Goal: Navigation & Orientation: Go to known website

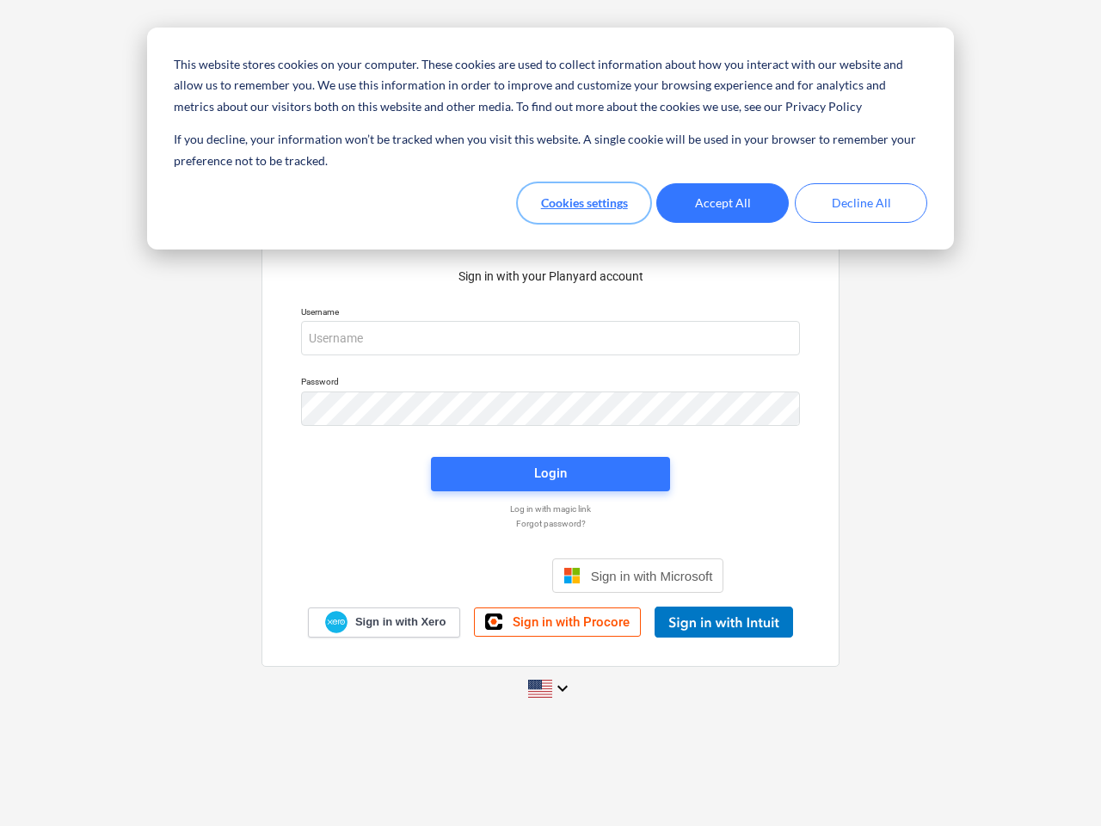
click at [584, 203] on button "Cookies settings" at bounding box center [584, 203] width 132 height 40
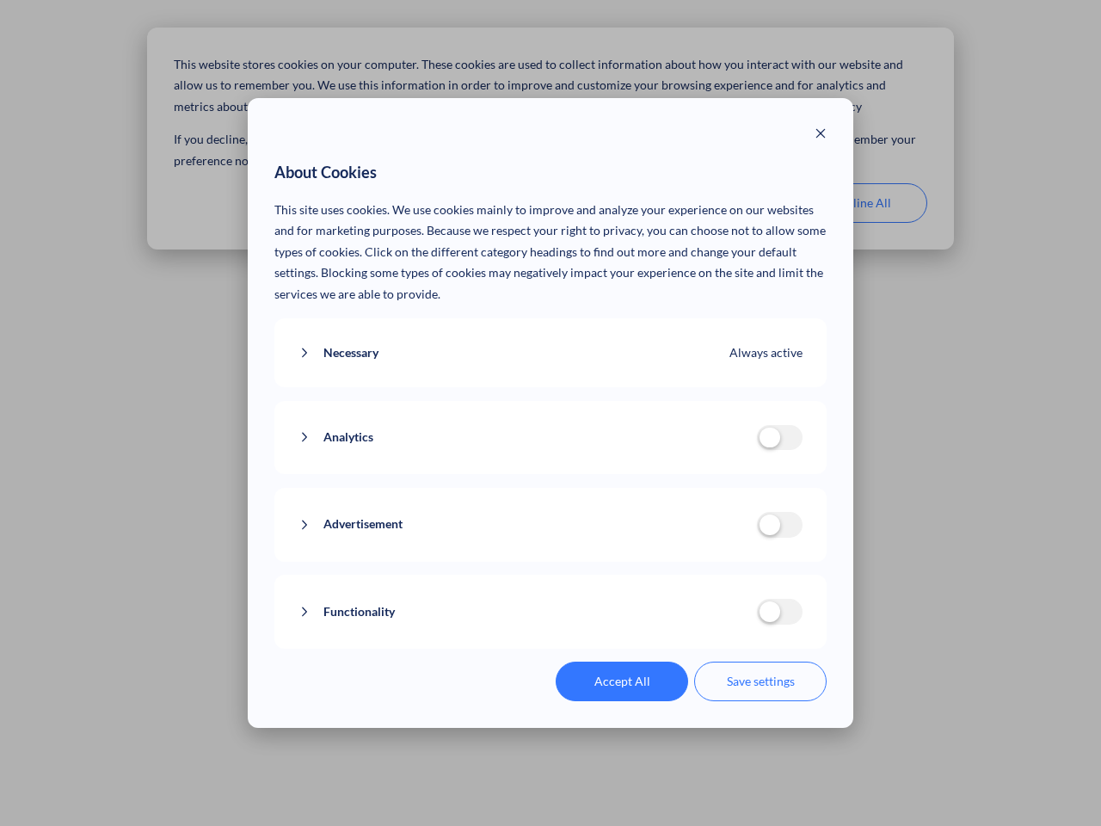
click at [723, 203] on p "This site uses cookies. We use cookies mainly to improve and analyze your exper…" at bounding box center [550, 253] width 553 height 106
click at [861, 203] on div "About Cookies This site uses cookies. We use cookies mainly to improve and anal…" at bounding box center [550, 413] width 1101 height 826
click at [551, 338] on div "Necessary Always active These cookies are necessary for the website to function…" at bounding box center [550, 353] width 553 height 70
click at [551, 409] on div "Analytics analytics cookies disallowed These cookies help us to understand how …" at bounding box center [550, 438] width 553 height 74
click at [551, 474] on div "Analytics analytics cookies disallowed These cookies help us to understand how …" at bounding box center [550, 438] width 553 height 74
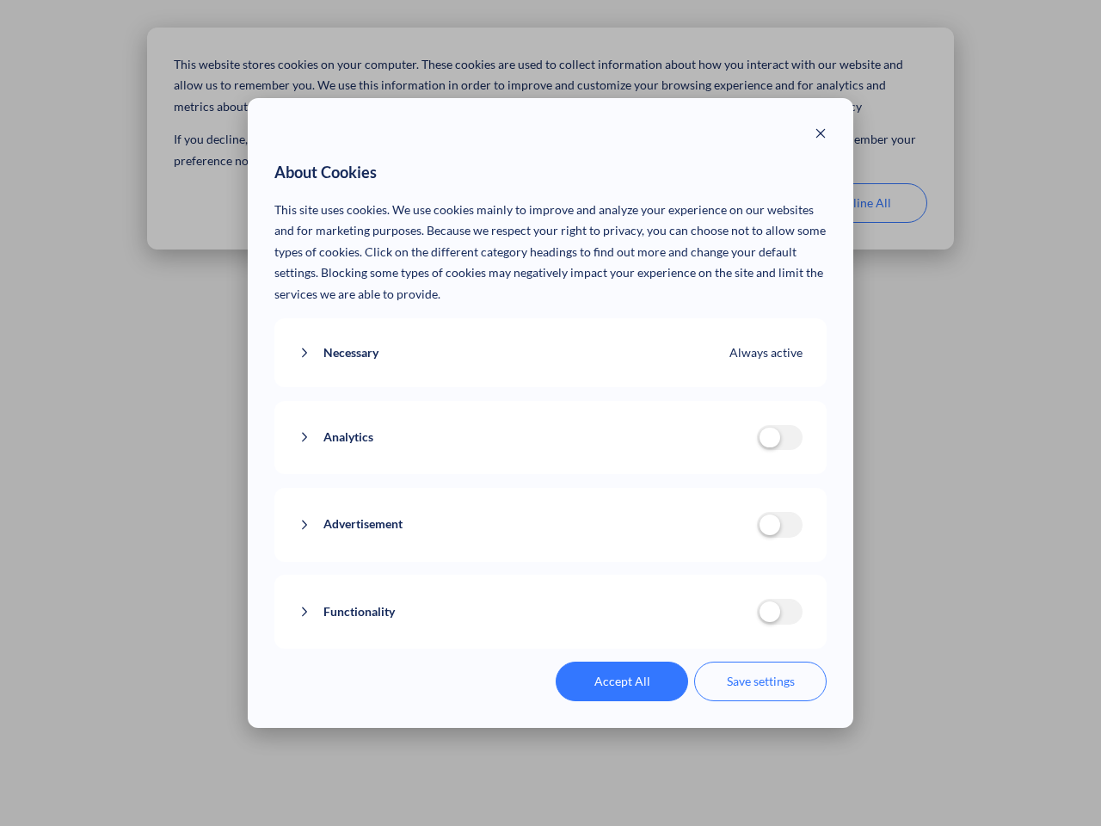
click at [638, 576] on div "Functionality functionality cookies disallowed We use a set of cookies that are…" at bounding box center [550, 612] width 553 height 74
click at [724, 622] on button "Functionality" at bounding box center [528, 612] width 459 height 22
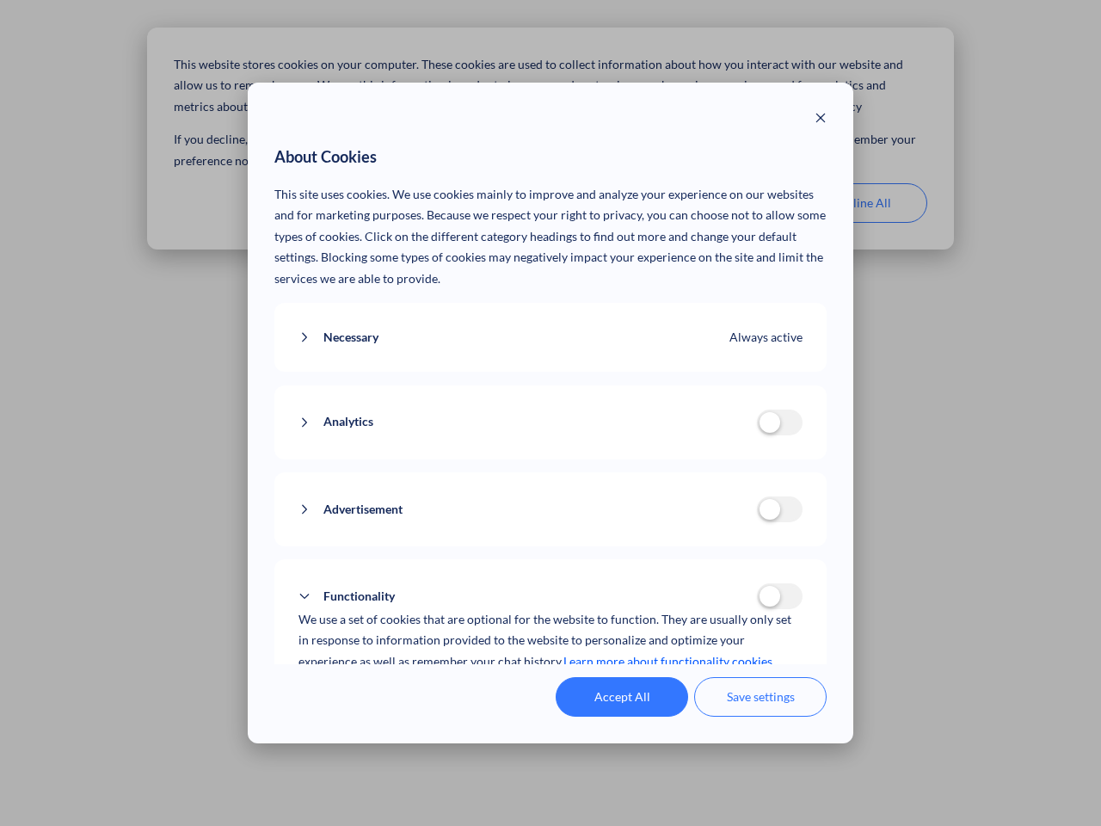
click at [551, 688] on div "Accept All Save settings" at bounding box center [550, 697] width 553 height 40
